Goal: Transaction & Acquisition: Purchase product/service

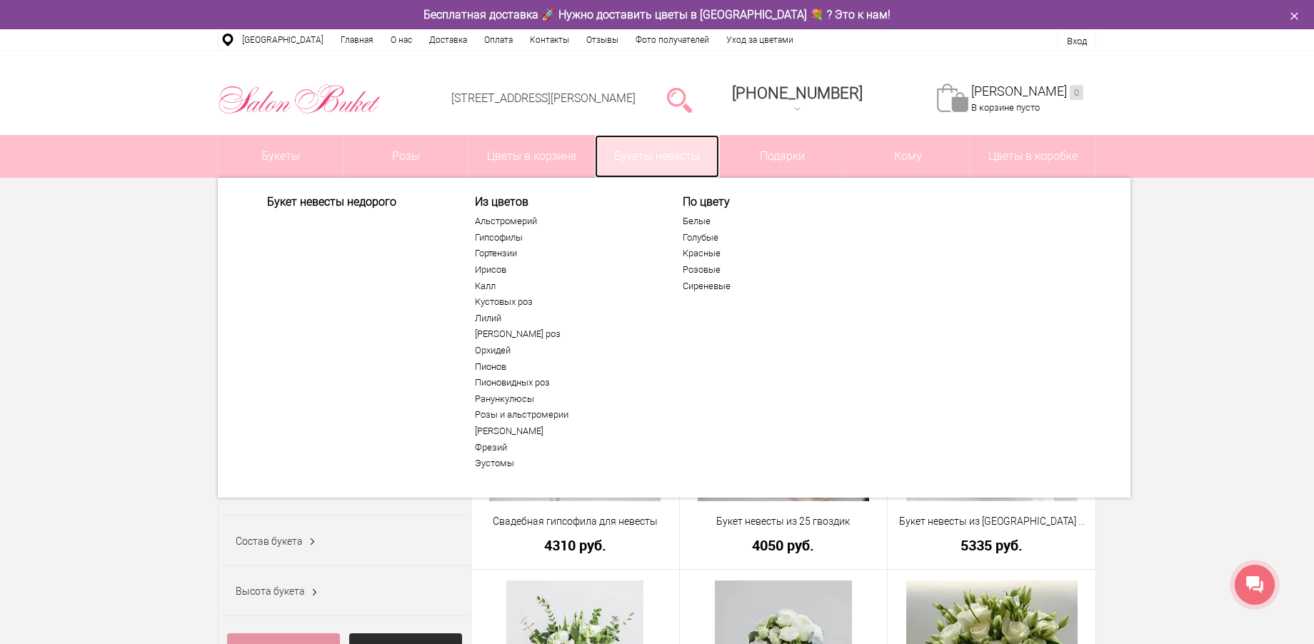
click at [648, 150] on link "Букеты невесты" at bounding box center [657, 156] width 125 height 43
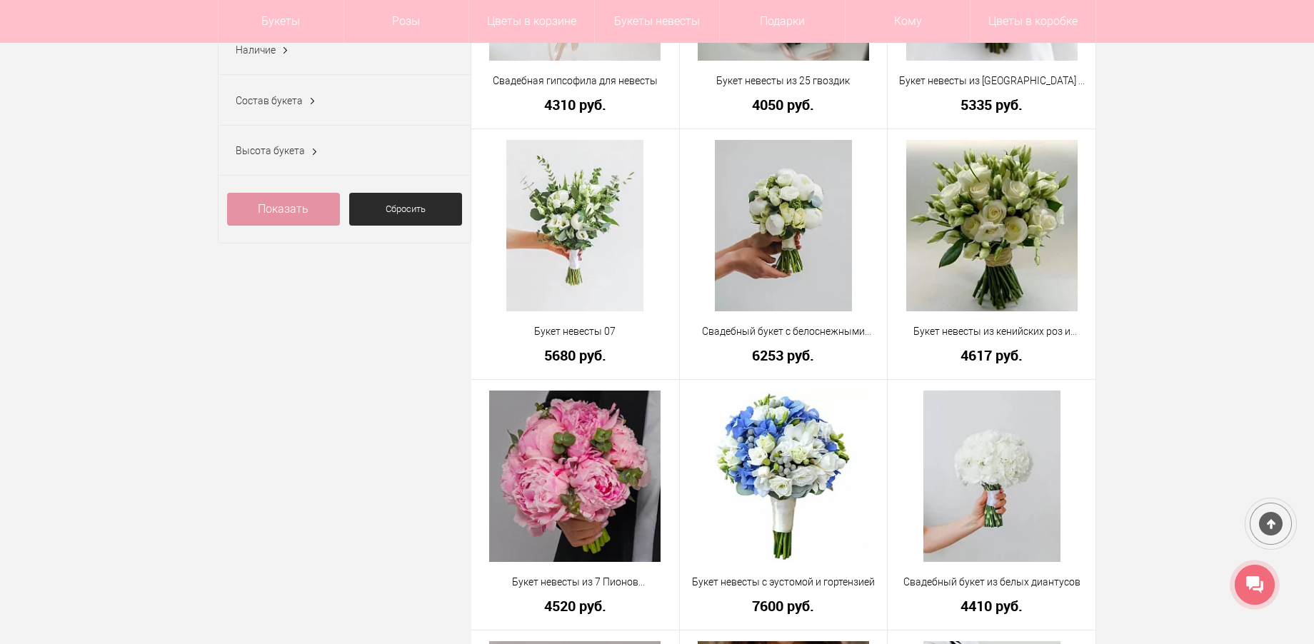
scroll to position [428, 0]
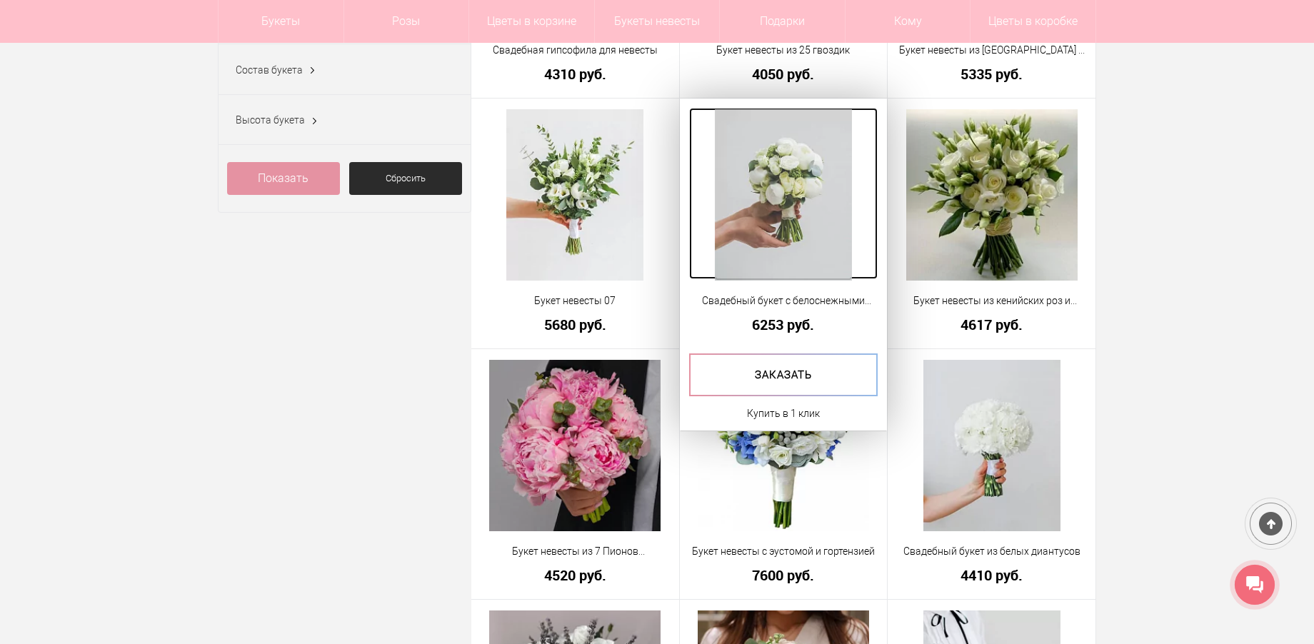
click at [812, 223] on img at bounding box center [783, 194] width 137 height 171
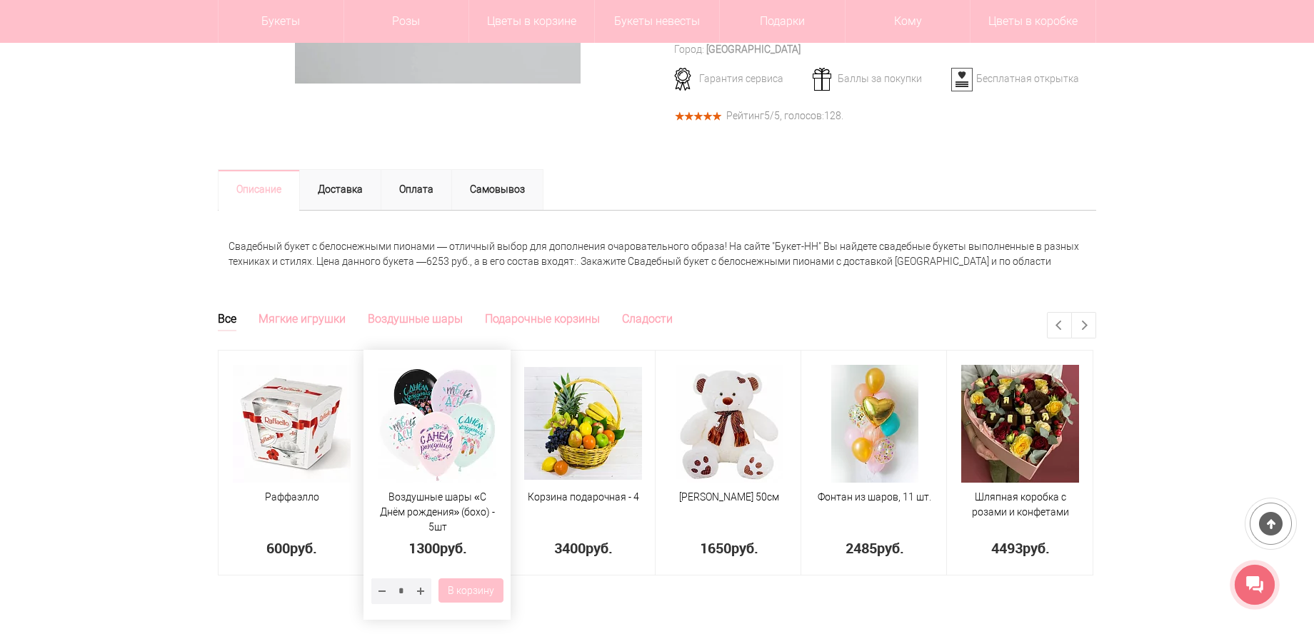
scroll to position [500, 0]
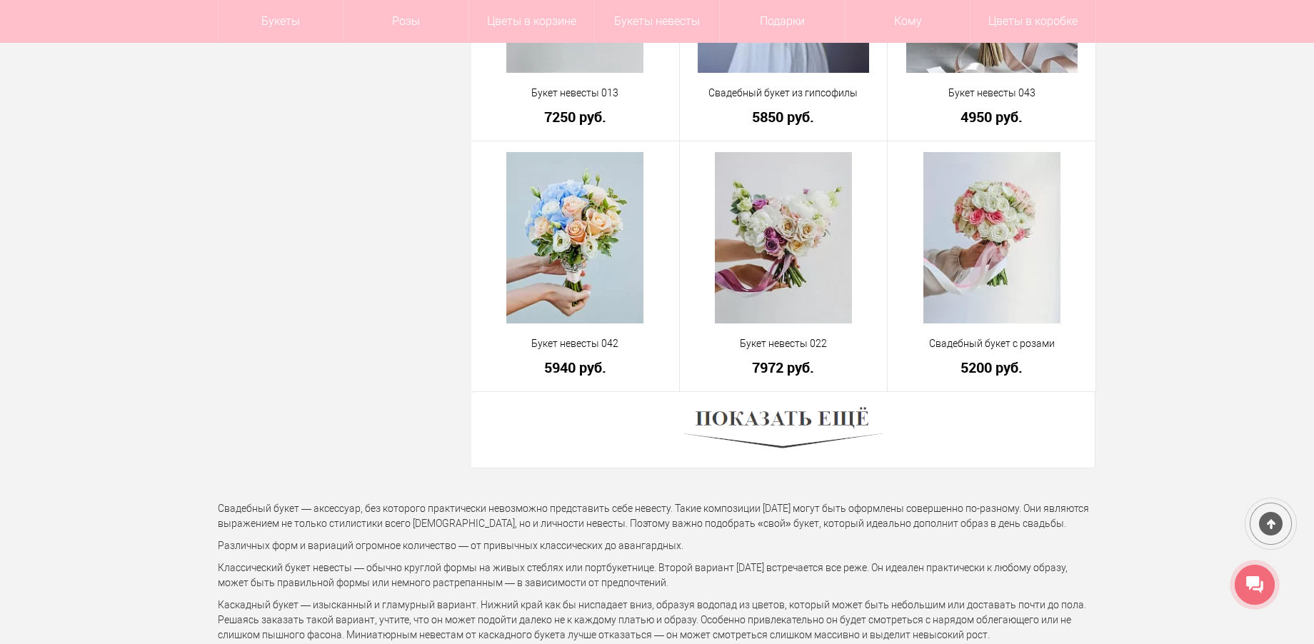
scroll to position [3898, 0]
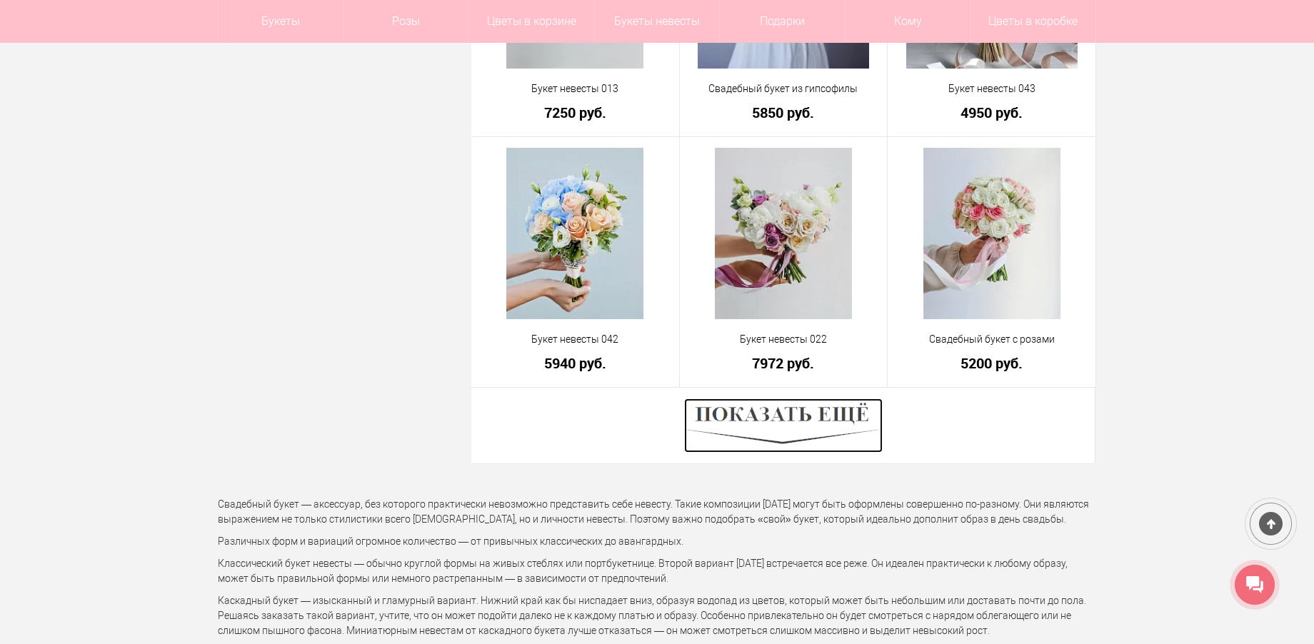
click at [786, 430] on img at bounding box center [783, 425] width 198 height 54
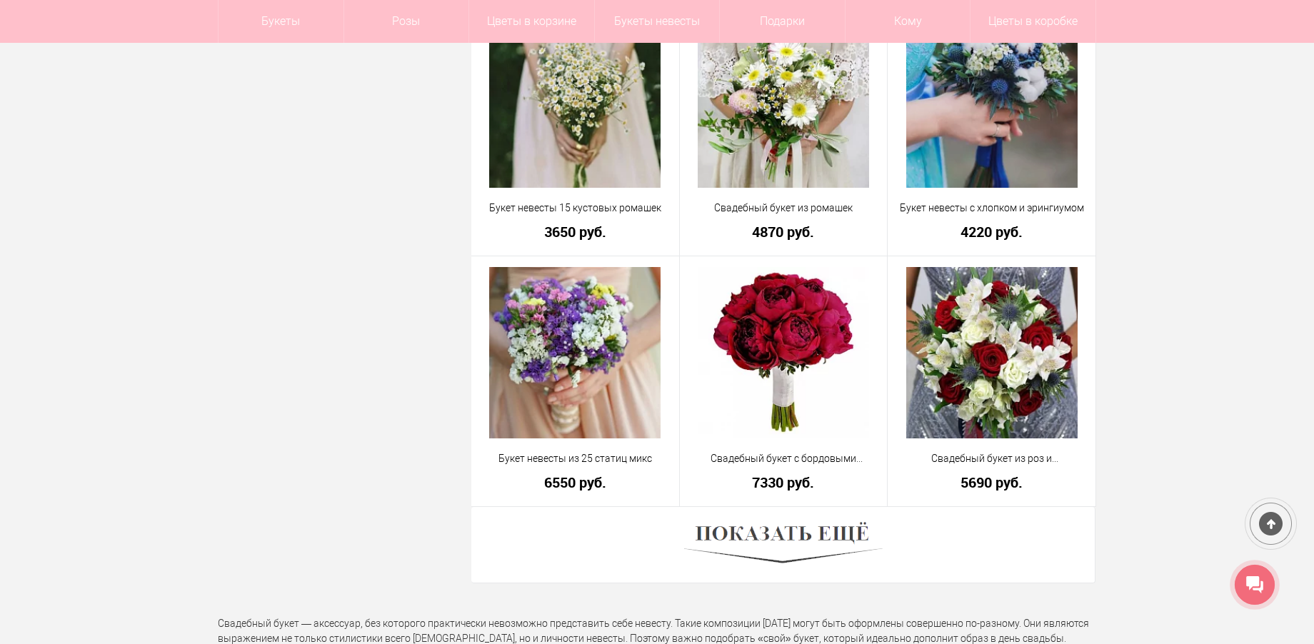
scroll to position [7825, 0]
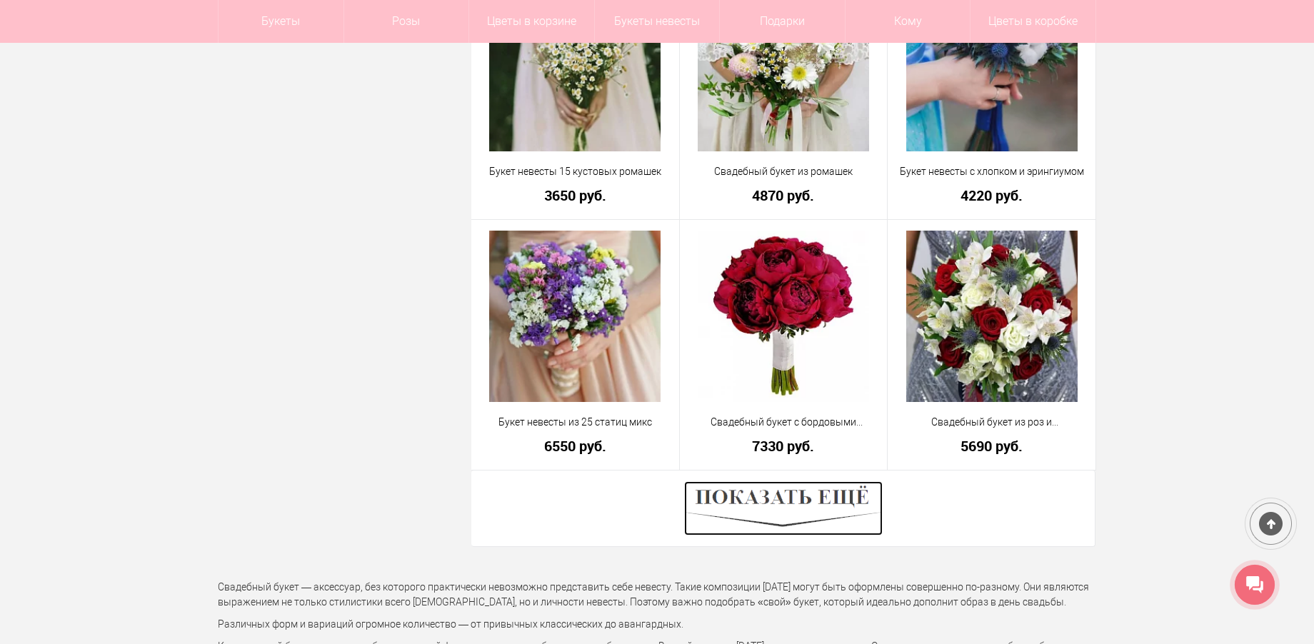
click at [778, 513] on img at bounding box center [783, 508] width 198 height 54
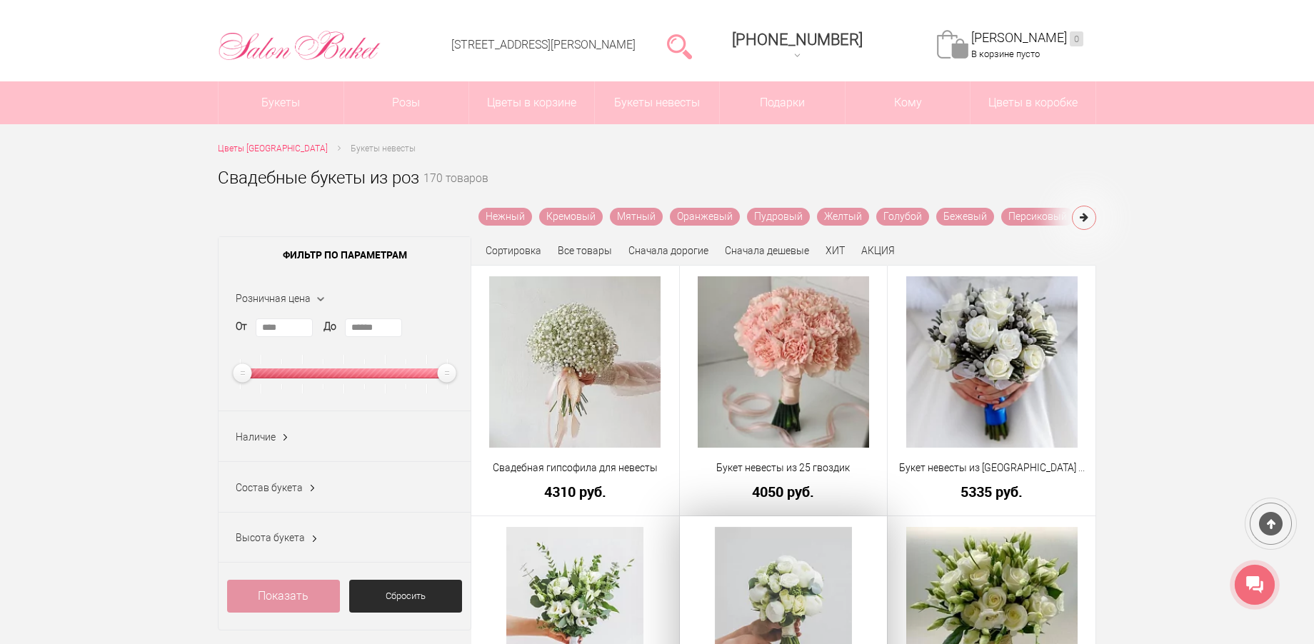
scroll to position [0, 0]
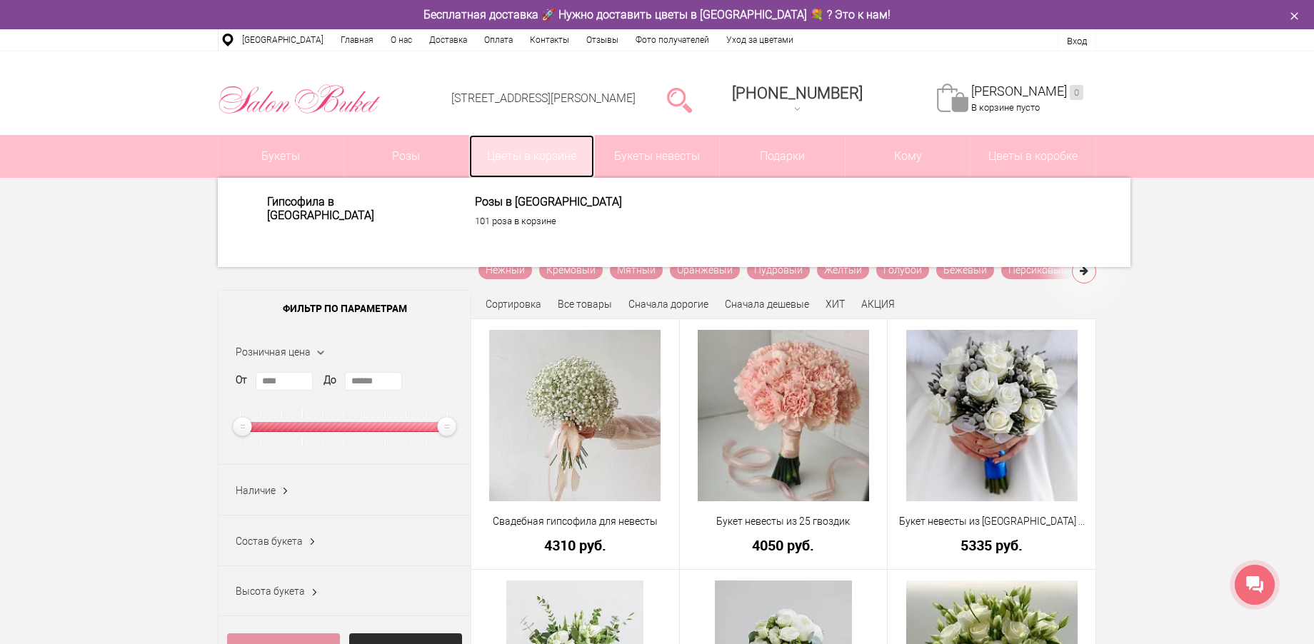
click at [539, 158] on link "Цветы в корзине" at bounding box center [531, 156] width 125 height 43
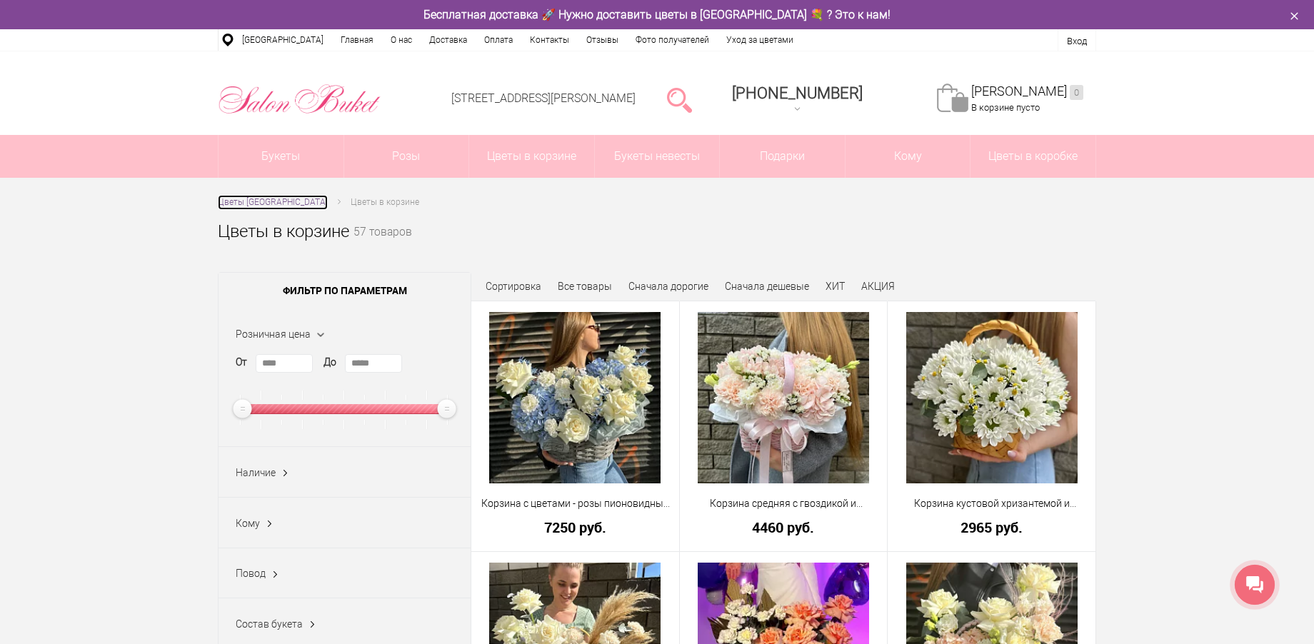
click at [278, 199] on span "Цветы [GEOGRAPHIC_DATA]" at bounding box center [273, 202] width 110 height 10
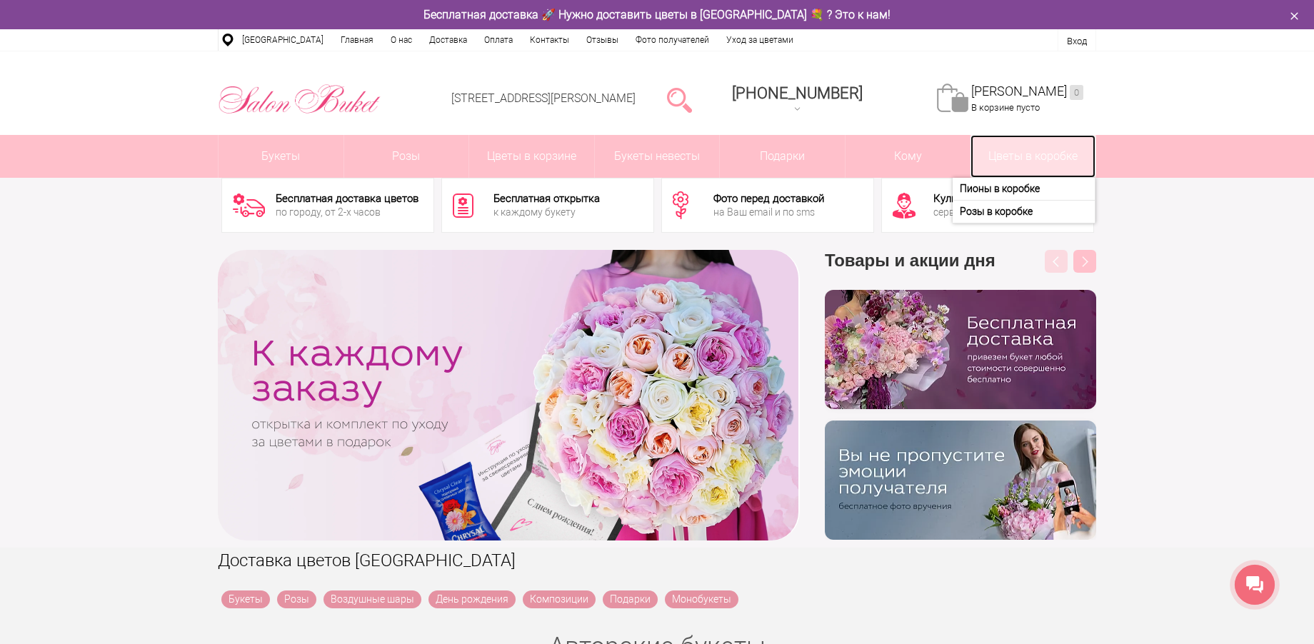
click at [1045, 154] on link "Цветы в коробке" at bounding box center [1032, 156] width 125 height 43
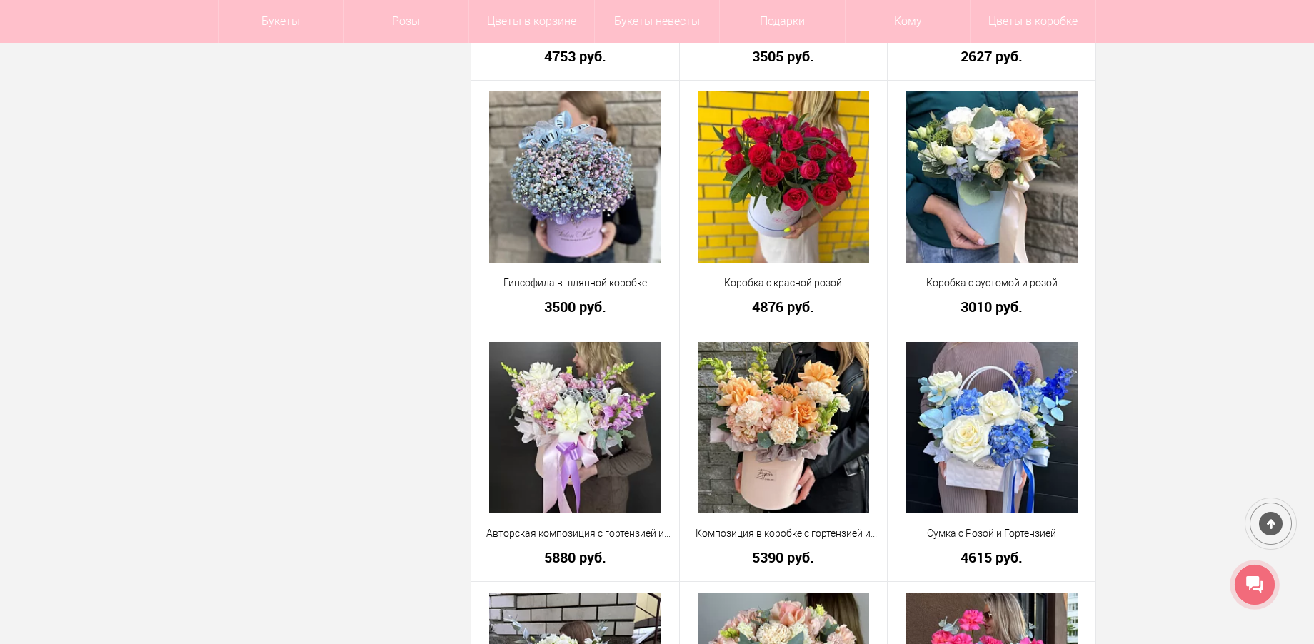
scroll to position [1214, 0]
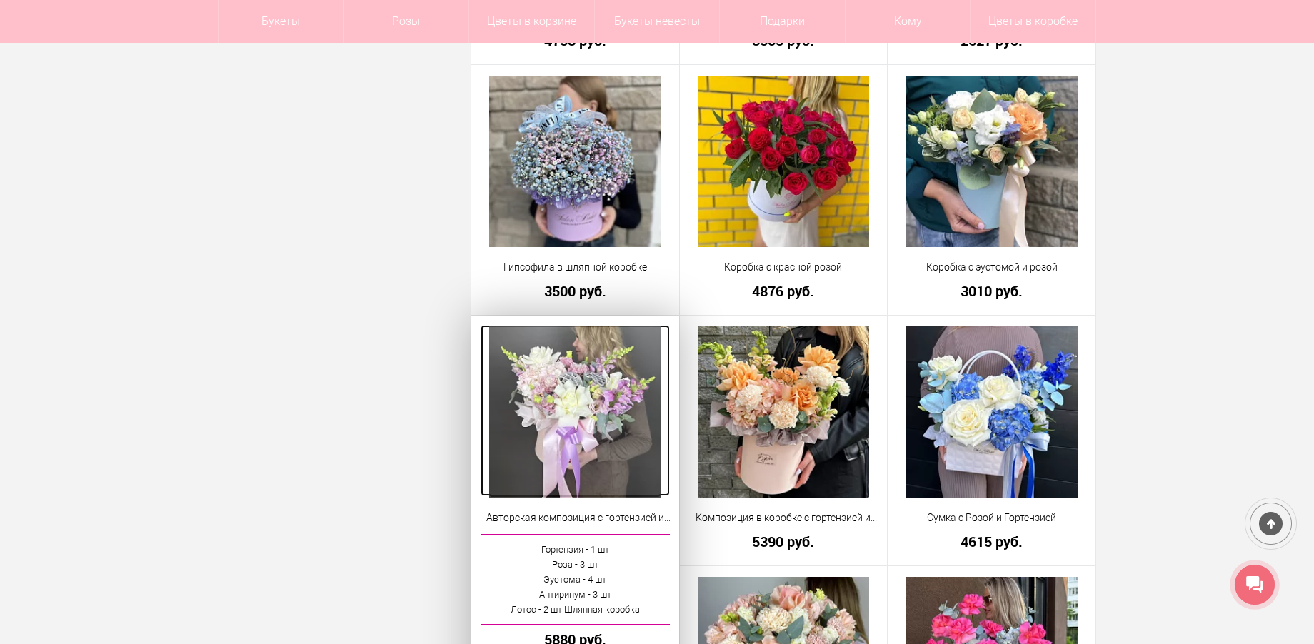
click at [591, 418] on img at bounding box center [574, 411] width 171 height 171
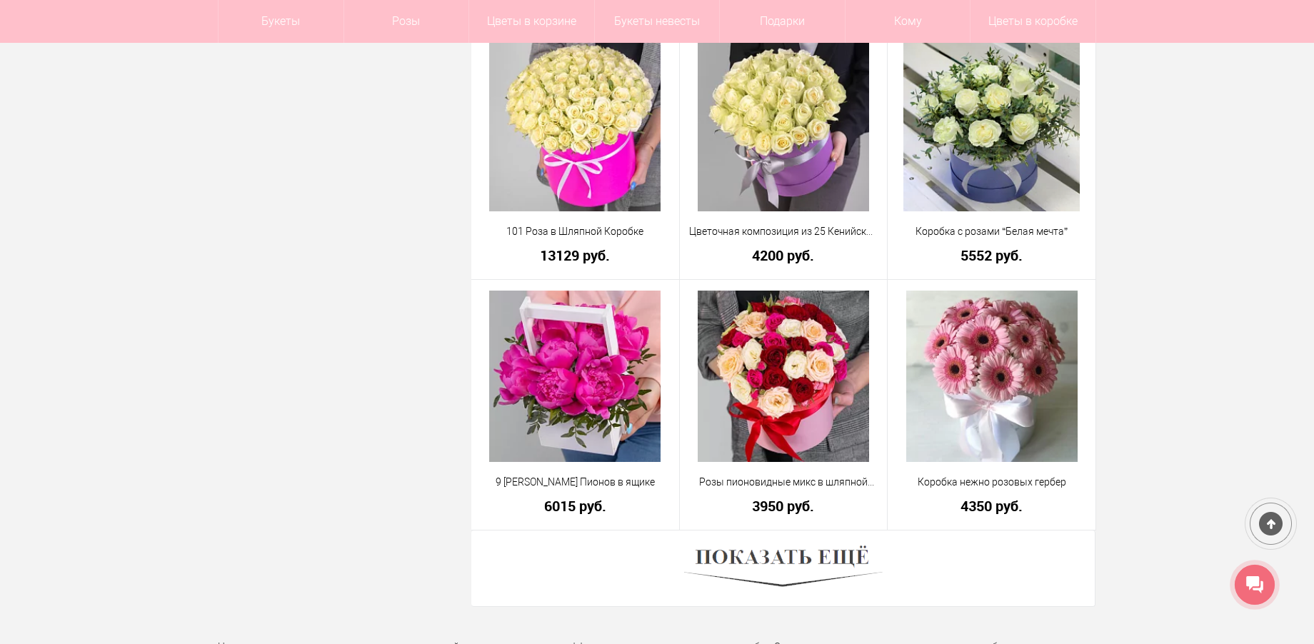
scroll to position [3970, 0]
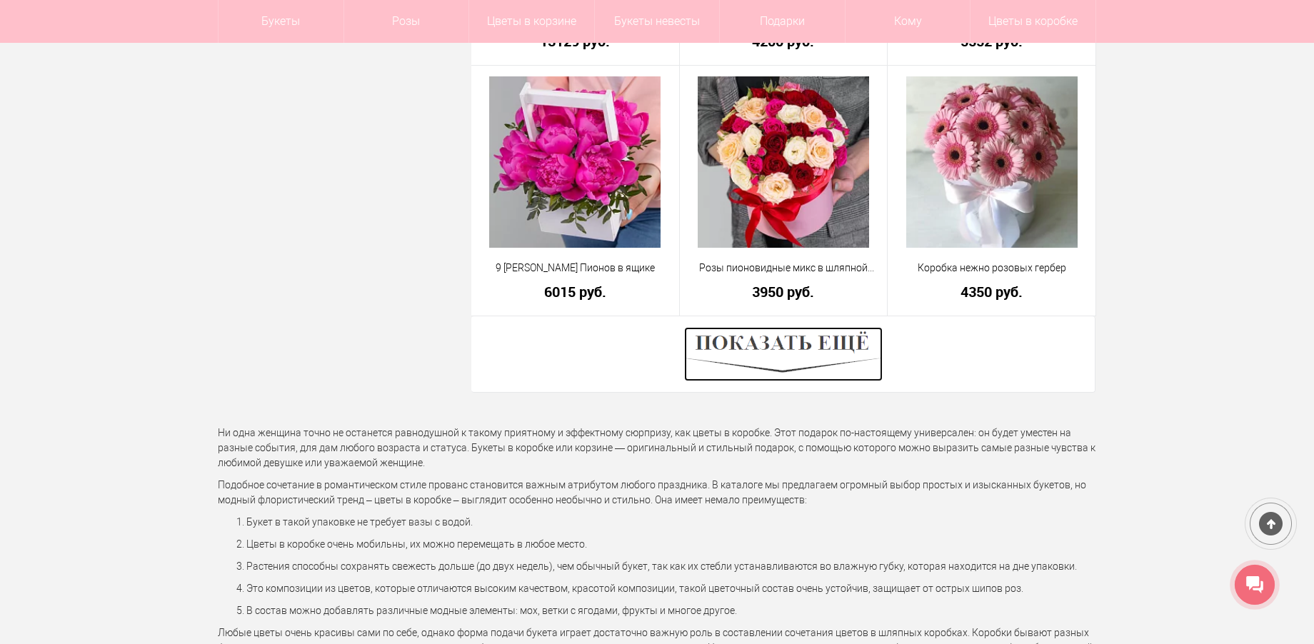
click at [824, 351] on img at bounding box center [783, 354] width 198 height 54
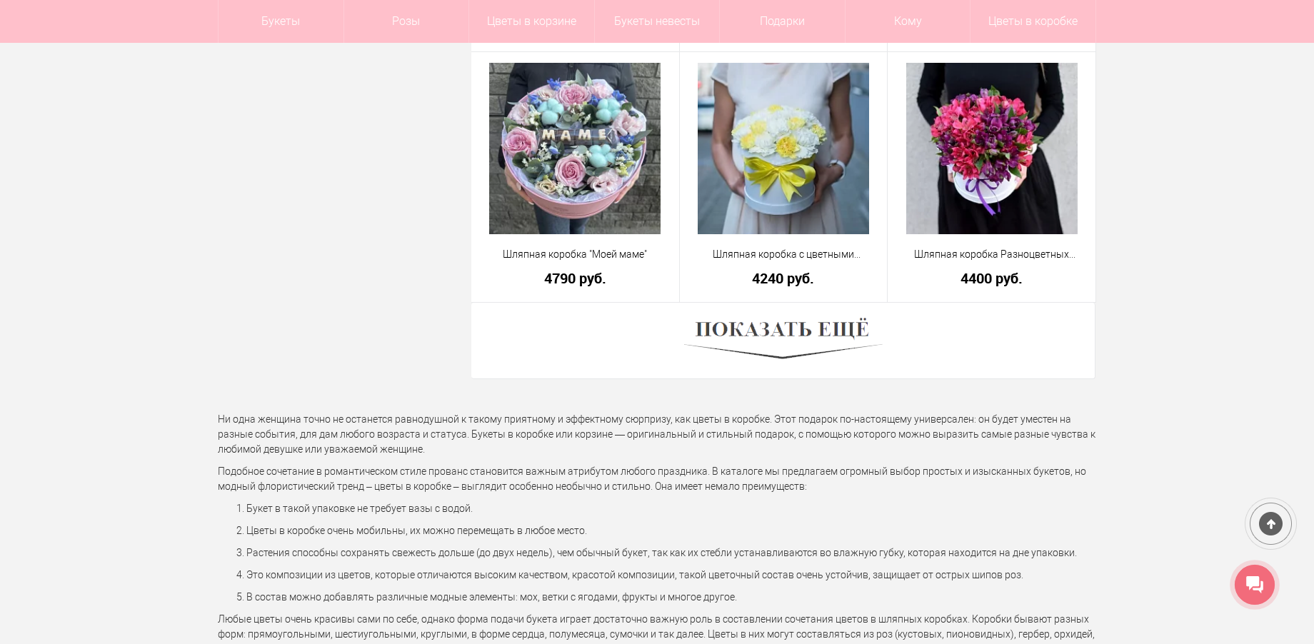
scroll to position [8039, 0]
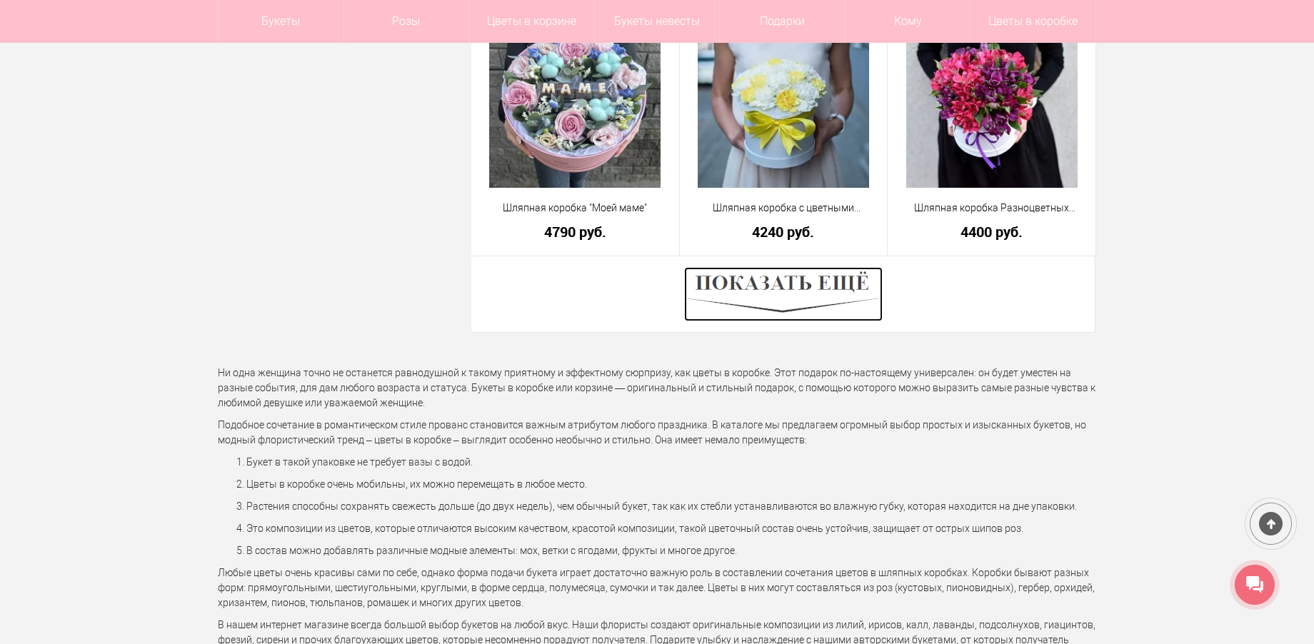
click at [810, 290] on img at bounding box center [783, 294] width 198 height 54
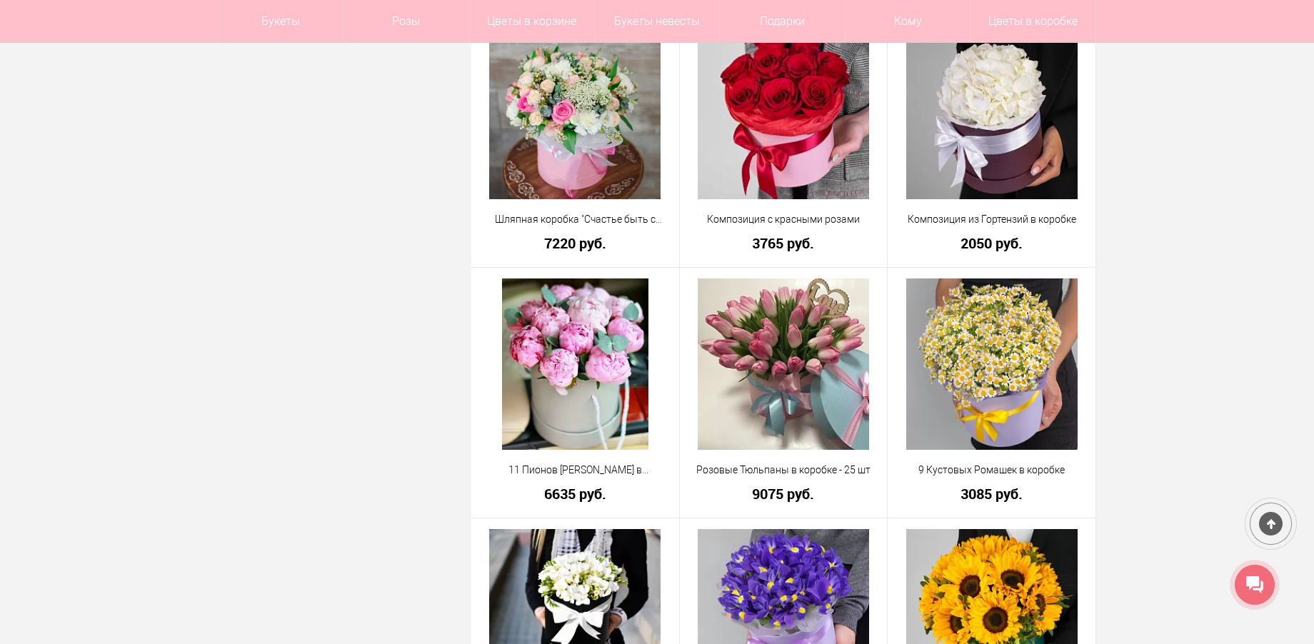
scroll to position [8111, 0]
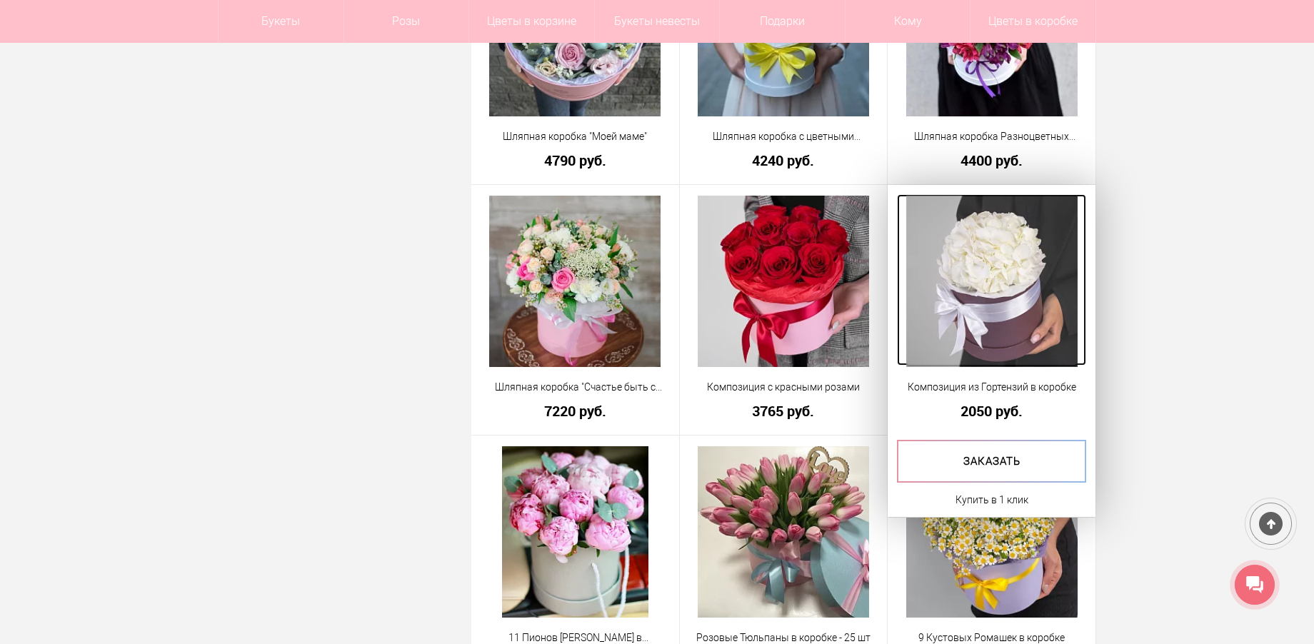
click at [990, 250] on img at bounding box center [991, 281] width 171 height 171
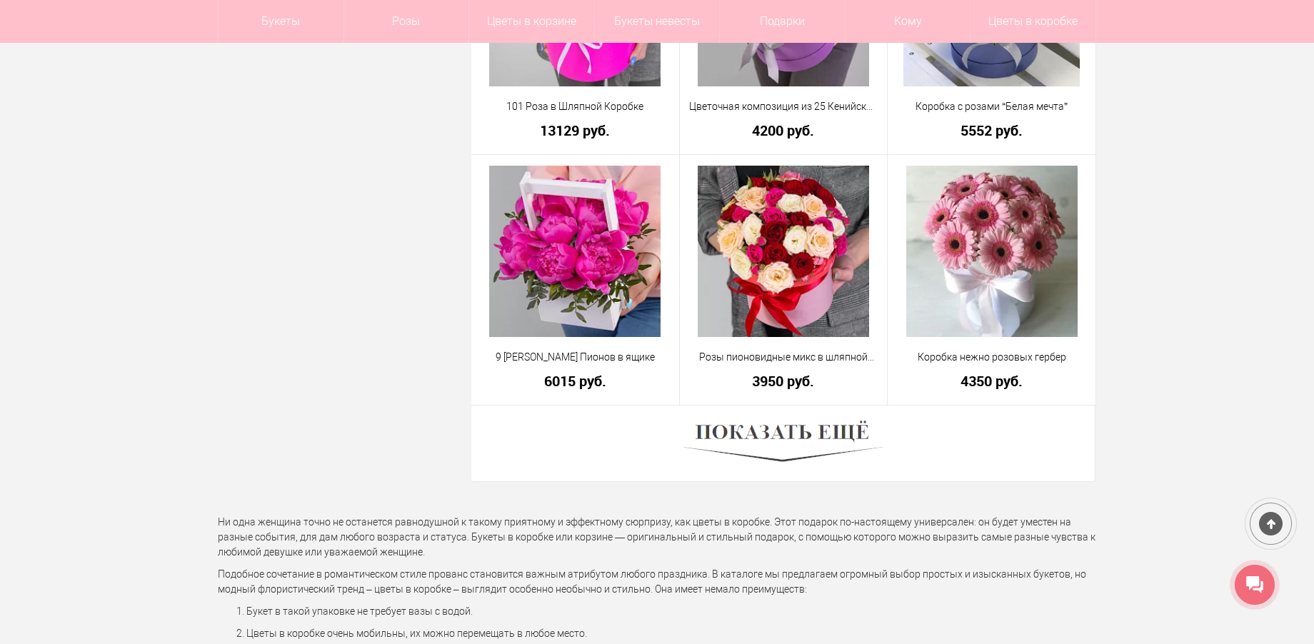
scroll to position [4141, 0]
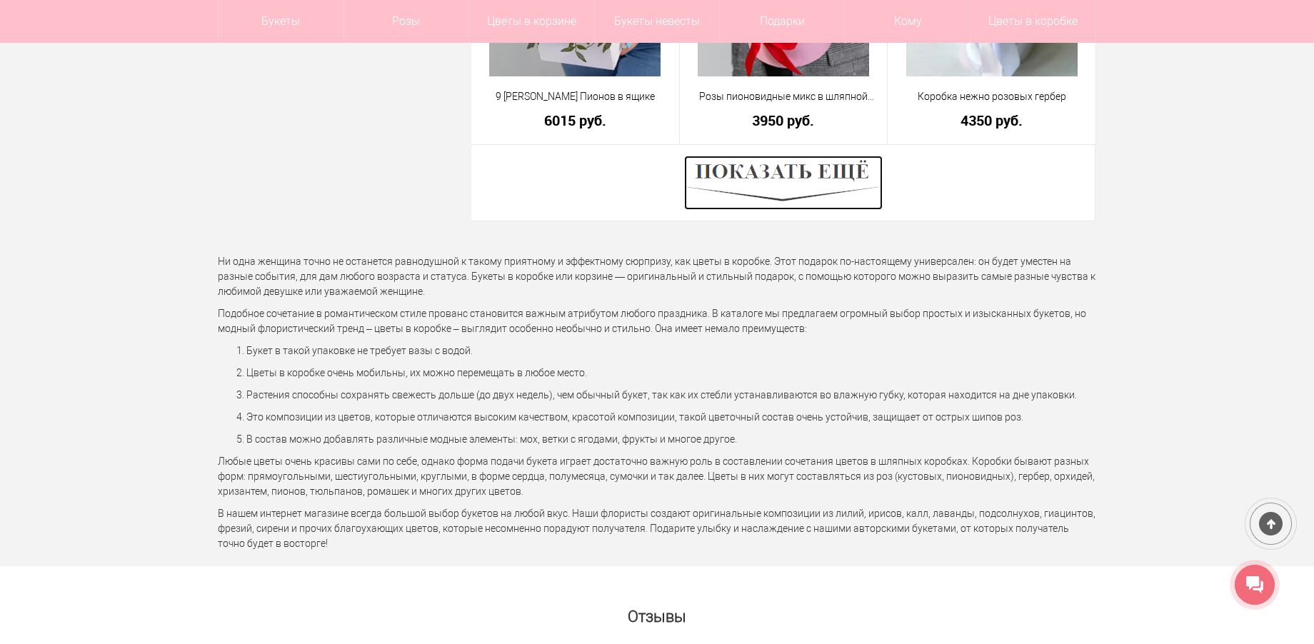
click at [812, 186] on img at bounding box center [783, 183] width 198 height 54
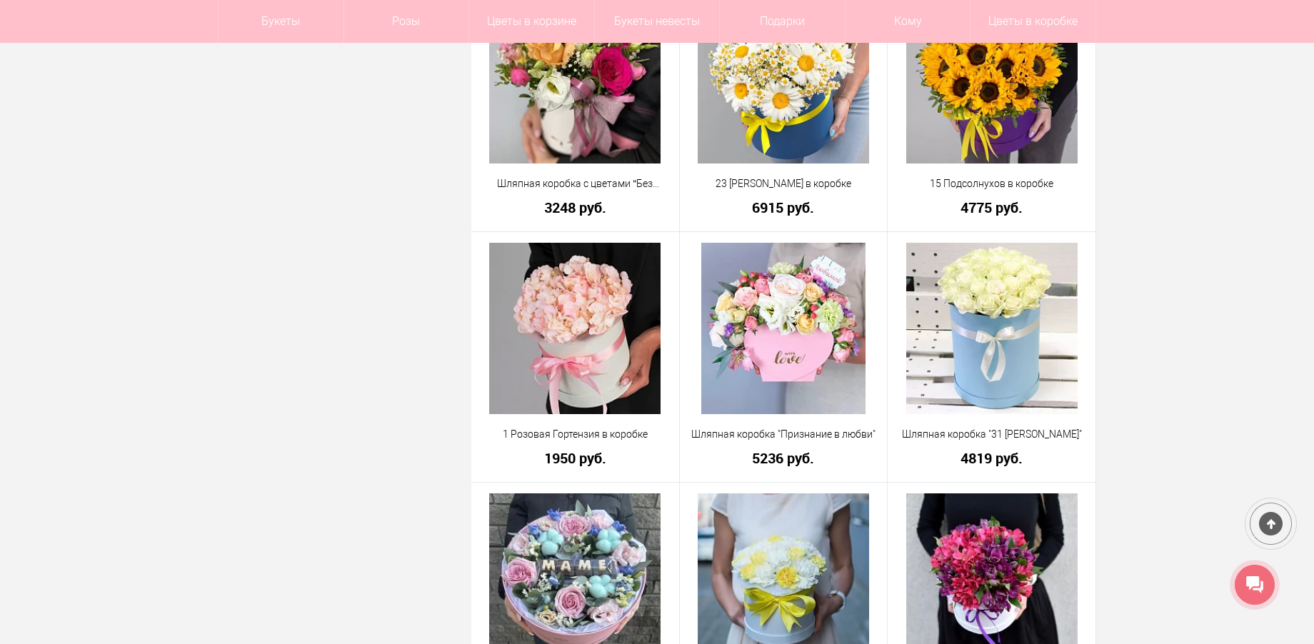
scroll to position [7568, 0]
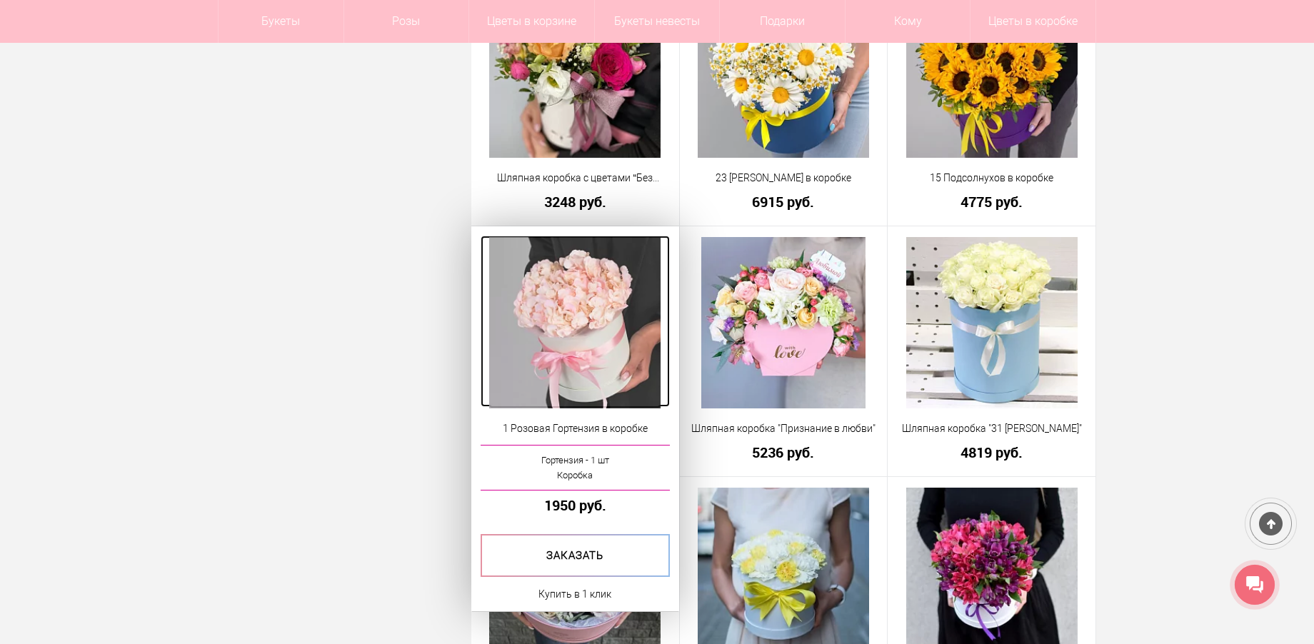
click at [550, 330] on img at bounding box center [574, 322] width 171 height 171
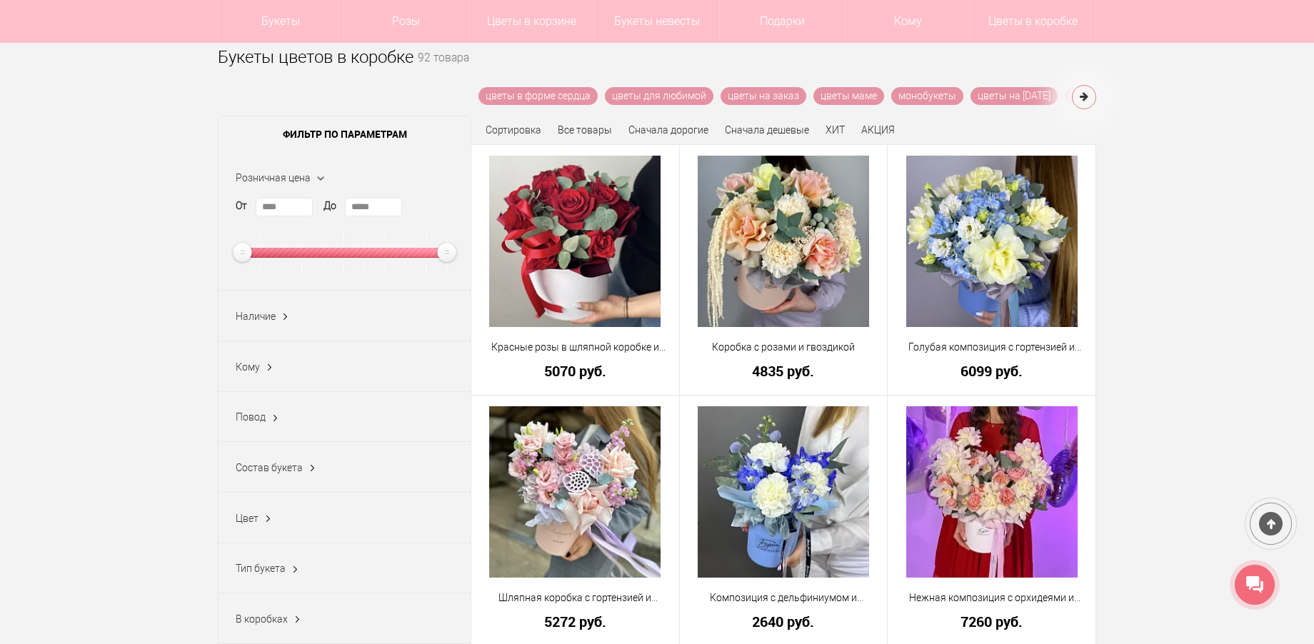
scroll to position [143, 0]
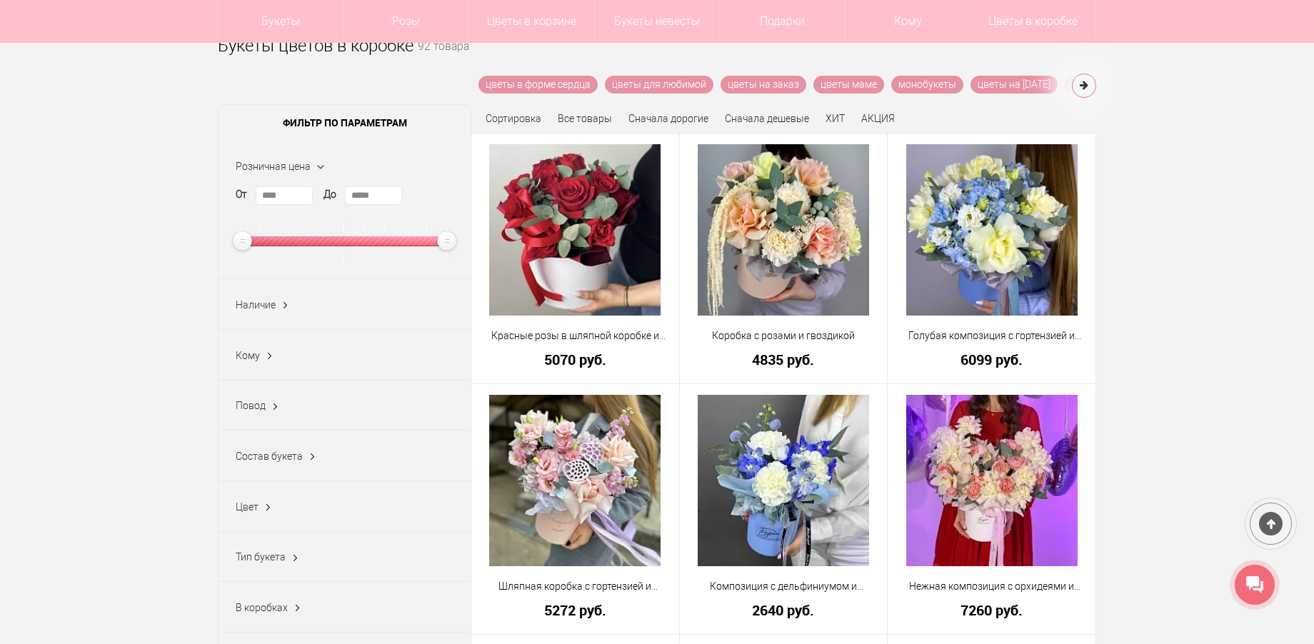
click at [263, 460] on span "Состав букета" at bounding box center [269, 456] width 67 height 11
click at [263, 605] on link "Показать еще 4" at bounding box center [272, 600] width 73 height 11
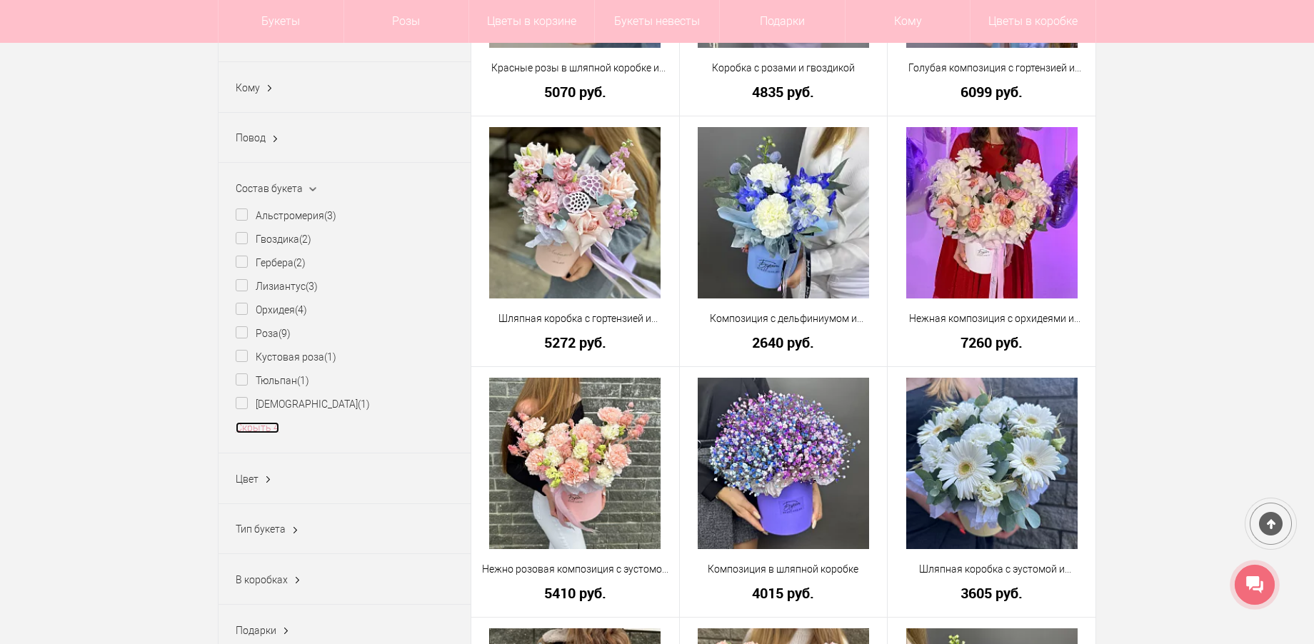
scroll to position [428, 0]
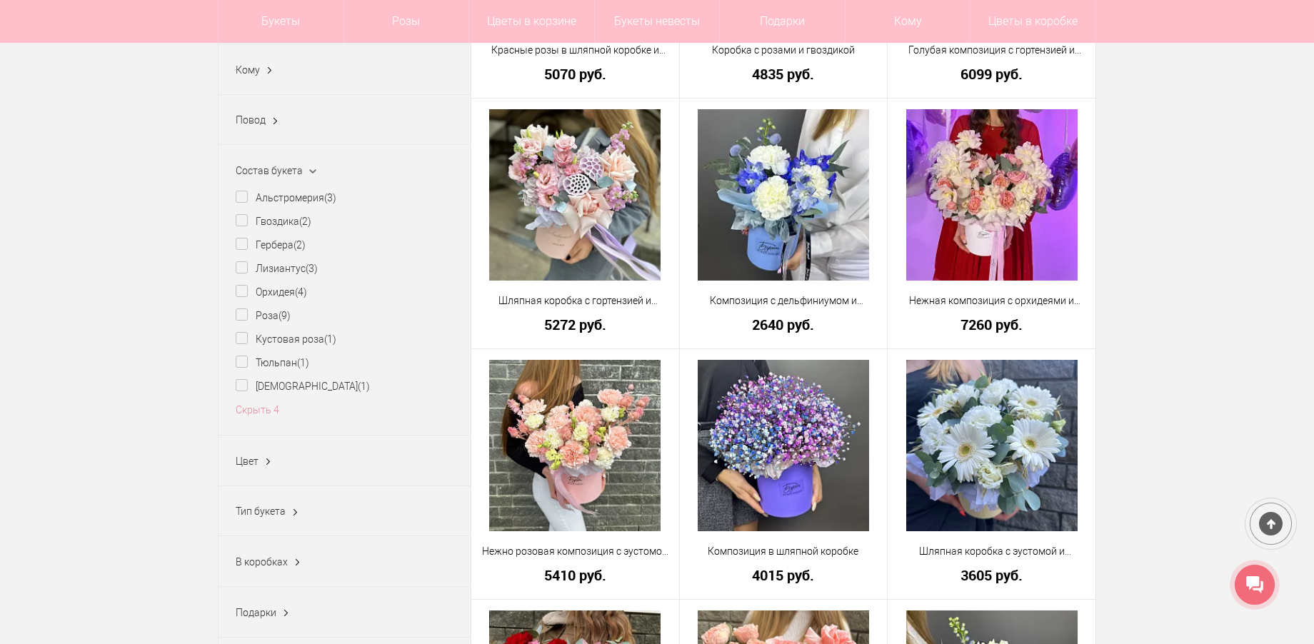
click at [261, 568] on span "В коробках" at bounding box center [262, 561] width 52 height 11
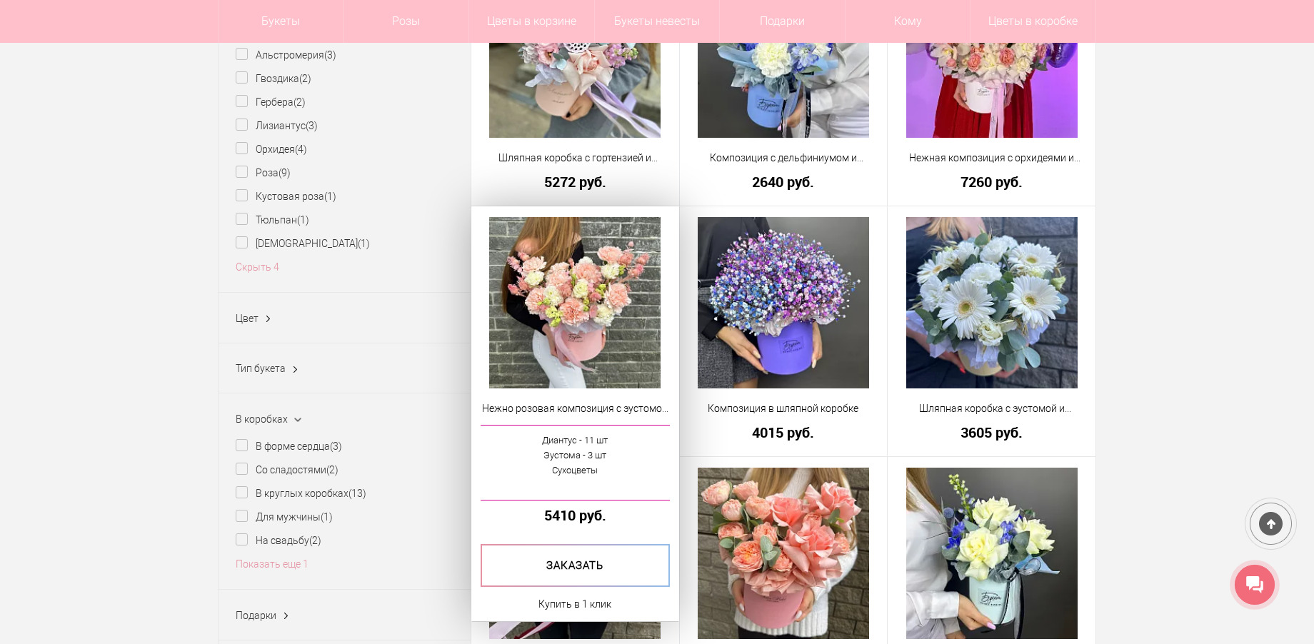
scroll to position [643, 0]
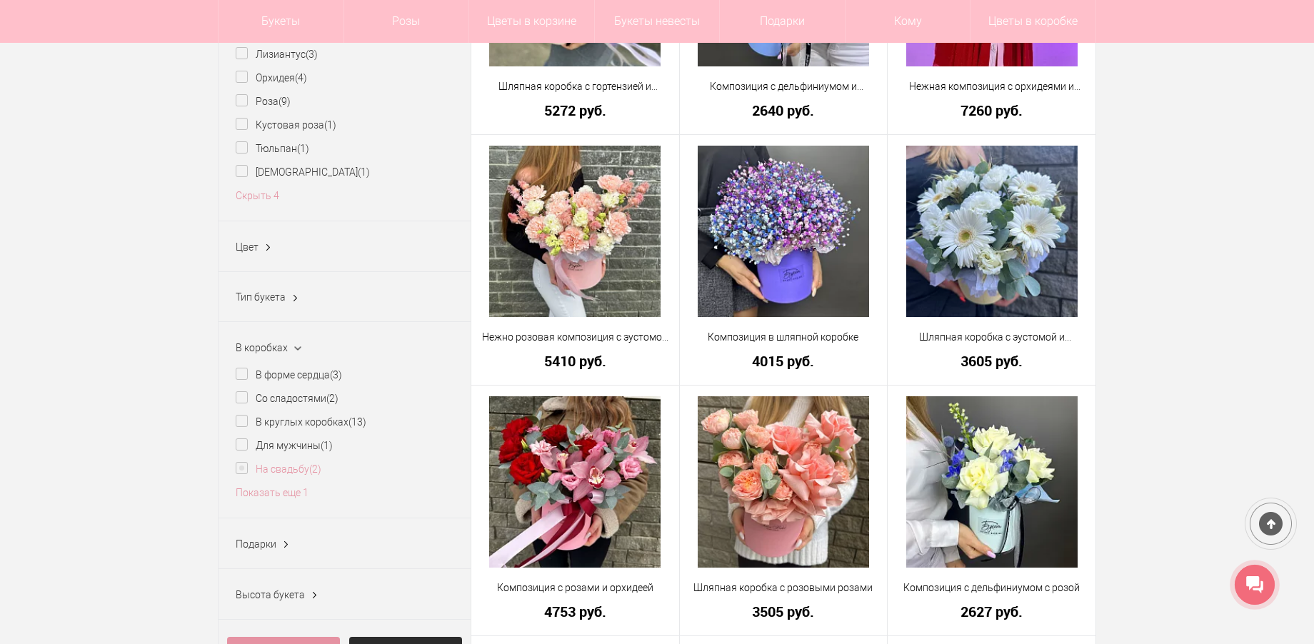
click at [241, 473] on label "На свадьбу (2)" at bounding box center [279, 469] width 86 height 15
click at [532, 483] on div "Выбрано: 2 Показать" at bounding box center [554, 481] width 143 height 27
click at [575, 481] on link "Показать" at bounding box center [575, 481] width 36 height 27
